Goal: Download file/media

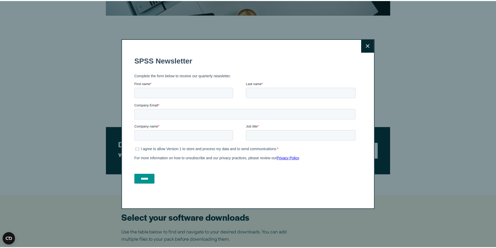
scroll to position [119, 0]
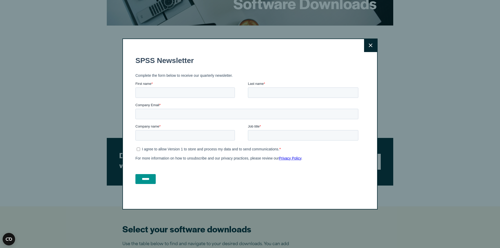
click at [373, 44] on button "Close" at bounding box center [370, 45] width 13 height 13
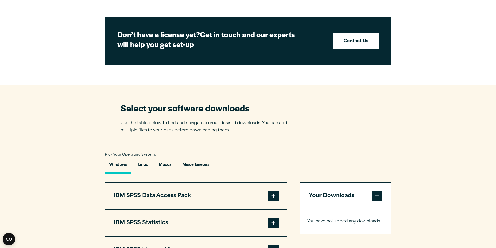
scroll to position [261, 0]
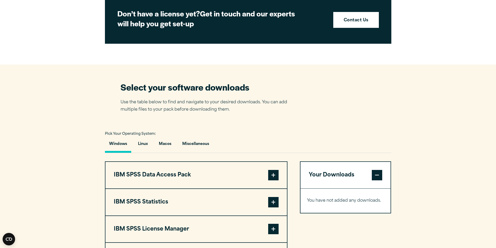
click at [337, 172] on button "Your Downloads" at bounding box center [346, 175] width 90 height 27
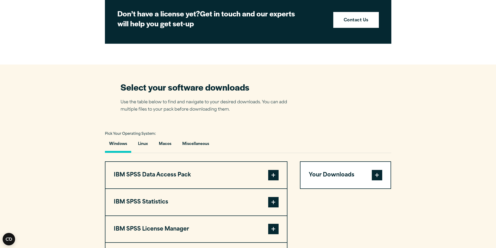
click at [337, 172] on button "Your Downloads" at bounding box center [346, 175] width 90 height 27
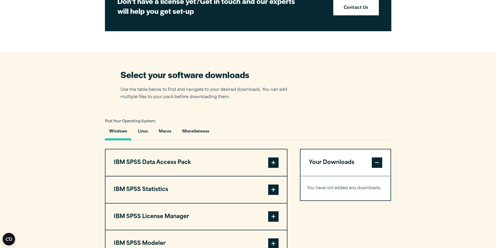
scroll to position [287, 0]
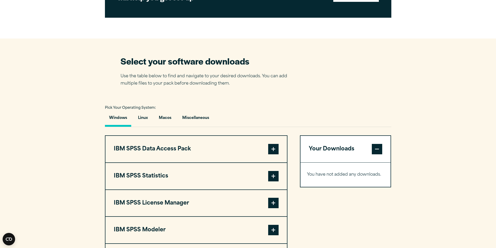
click at [336, 175] on p "You have not added any downloads." at bounding box center [345, 175] width 77 height 8
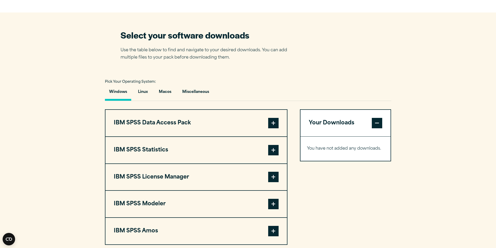
click at [154, 150] on button "IBM SPSS Statistics" at bounding box center [197, 150] width 182 height 27
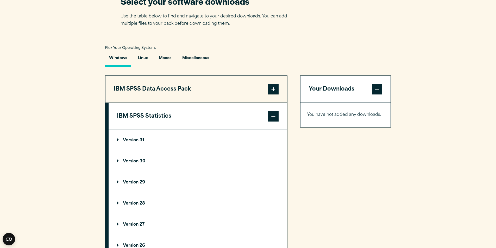
scroll to position [365, 0]
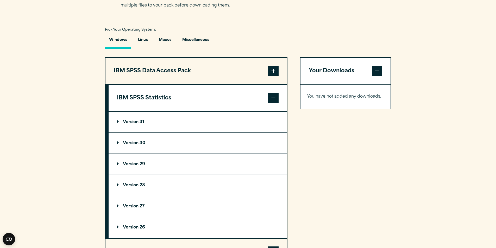
click at [133, 123] on p "Version 31" at bounding box center [130, 122] width 27 height 4
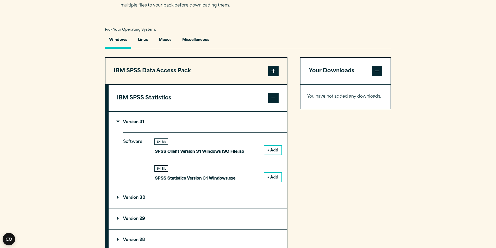
click at [274, 180] on button "+ Add" at bounding box center [273, 177] width 17 height 9
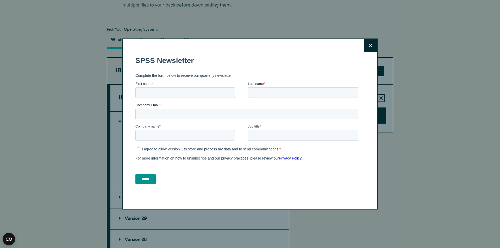
click at [371, 48] on button "Close" at bounding box center [370, 45] width 13 height 13
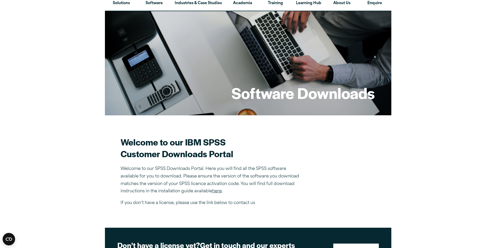
scroll to position [0, 0]
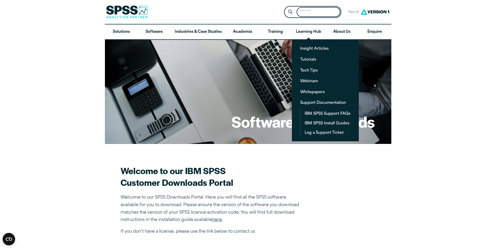
click at [309, 9] on input "Search for:" at bounding box center [319, 12] width 44 height 10
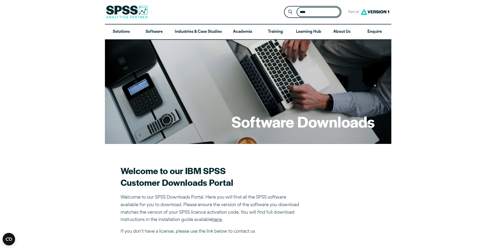
type input "****"
click at [286, 7] on button "Submit Site Search" at bounding box center [291, 12] width 10 height 10
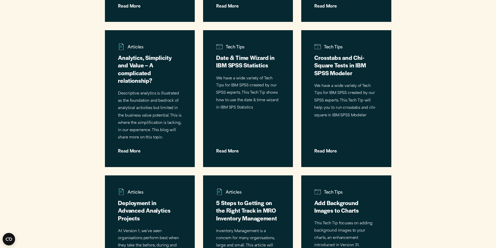
scroll to position [2085, 0]
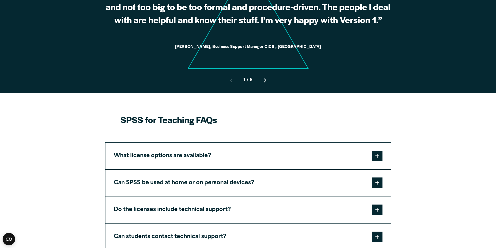
scroll to position [469, 0]
